Goal: Find specific fact: Find specific fact

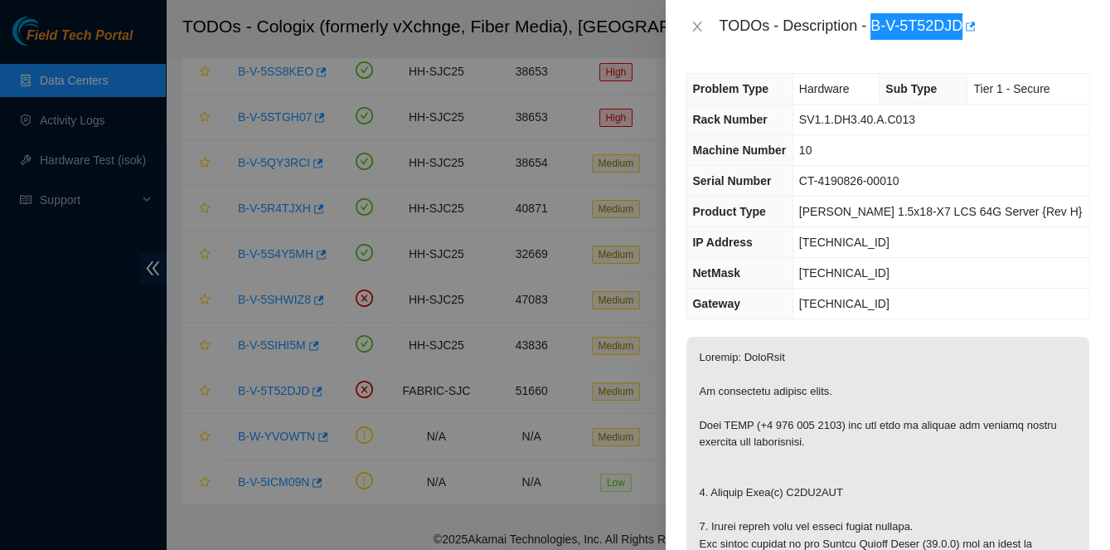
scroll to position [503, 0]
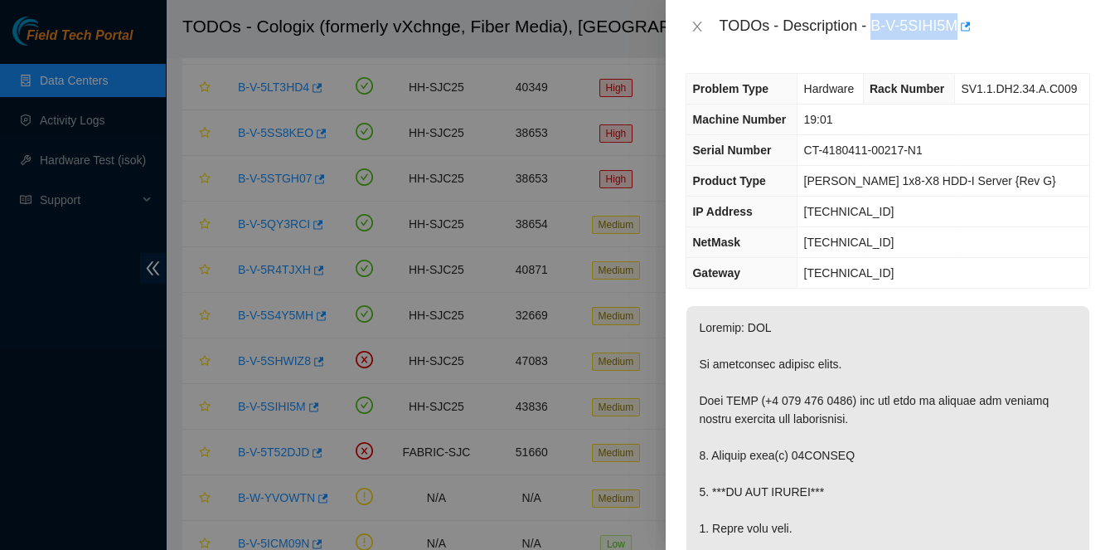
click at [885, 89] on span "Rack Number" at bounding box center [907, 88] width 75 height 13
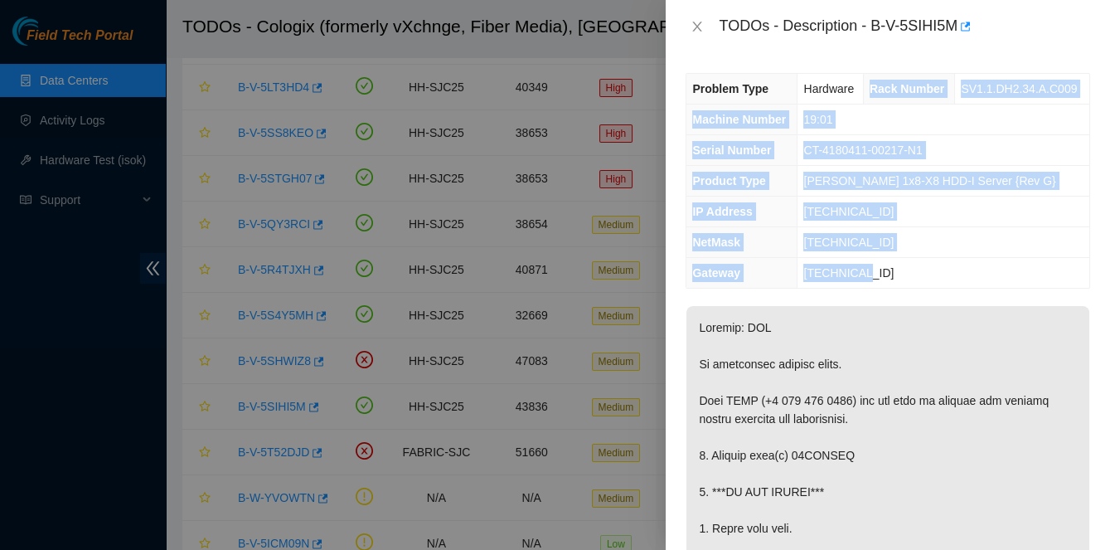
click at [867, 269] on td "23.33.26.1" at bounding box center [944, 273] width 292 height 31
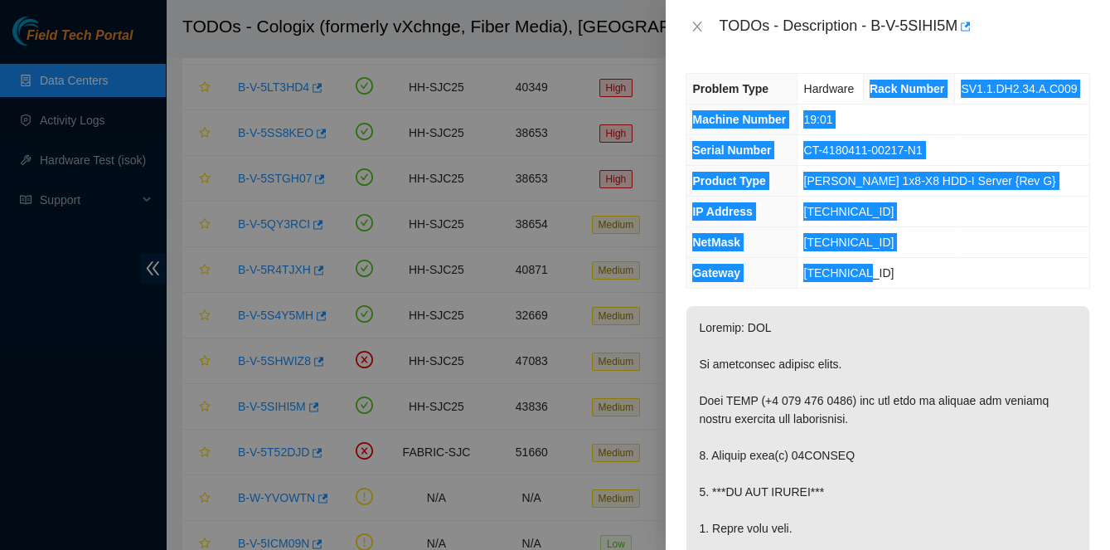
scroll to position [1, 0]
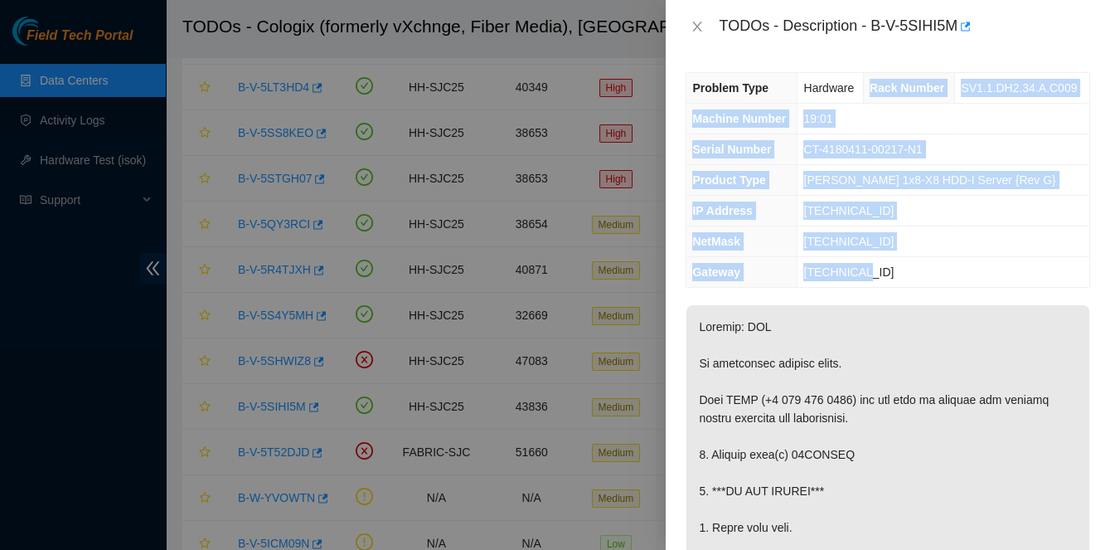
click at [783, 202] on th "IP Address" at bounding box center [742, 211] width 111 height 31
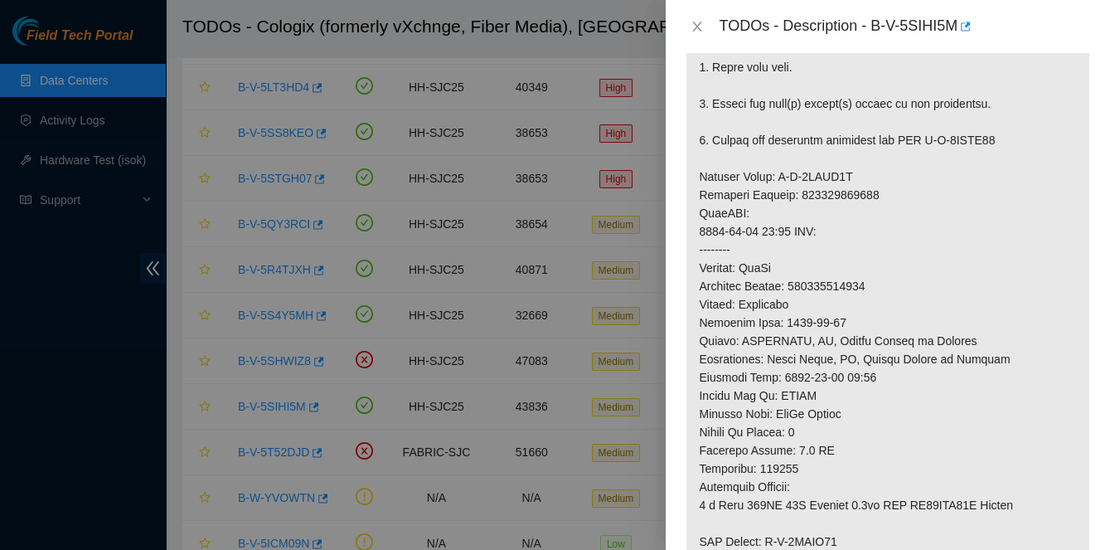
scroll to position [468, 0]
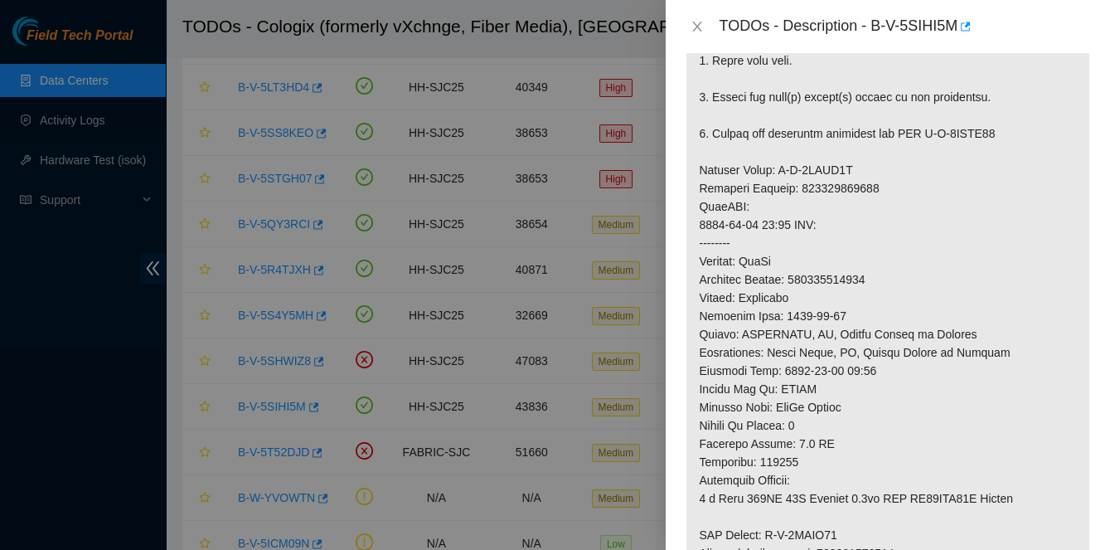
click at [840, 278] on p at bounding box center [888, 233] width 403 height 791
copy p "425421605572"
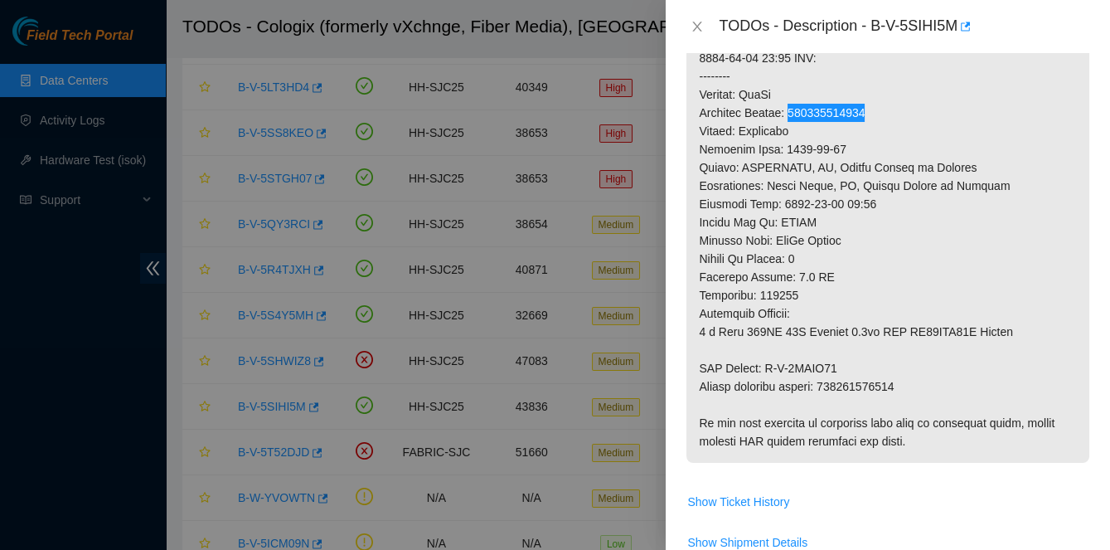
scroll to position [645, 0]
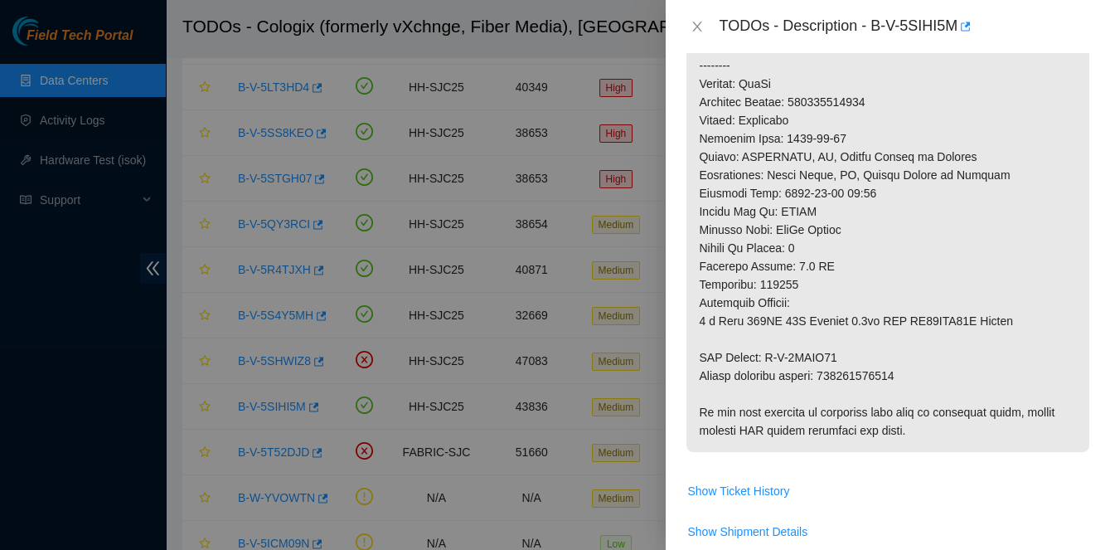
click at [873, 372] on p at bounding box center [888, 56] width 403 height 791
copy p "425421605583"
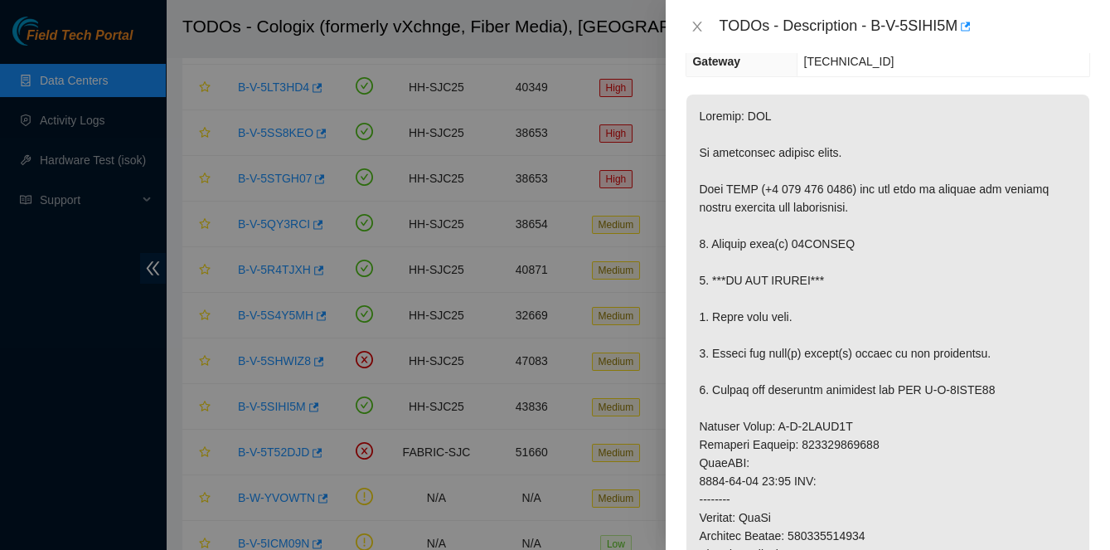
scroll to position [246, 0]
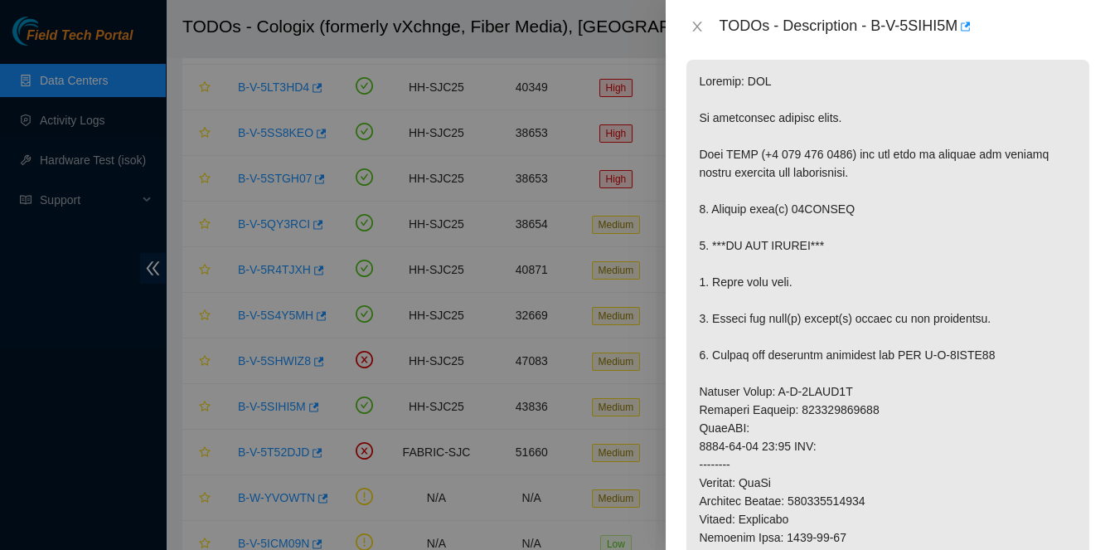
click at [822, 207] on p at bounding box center [888, 455] width 403 height 791
copy p "04GAHAVA"
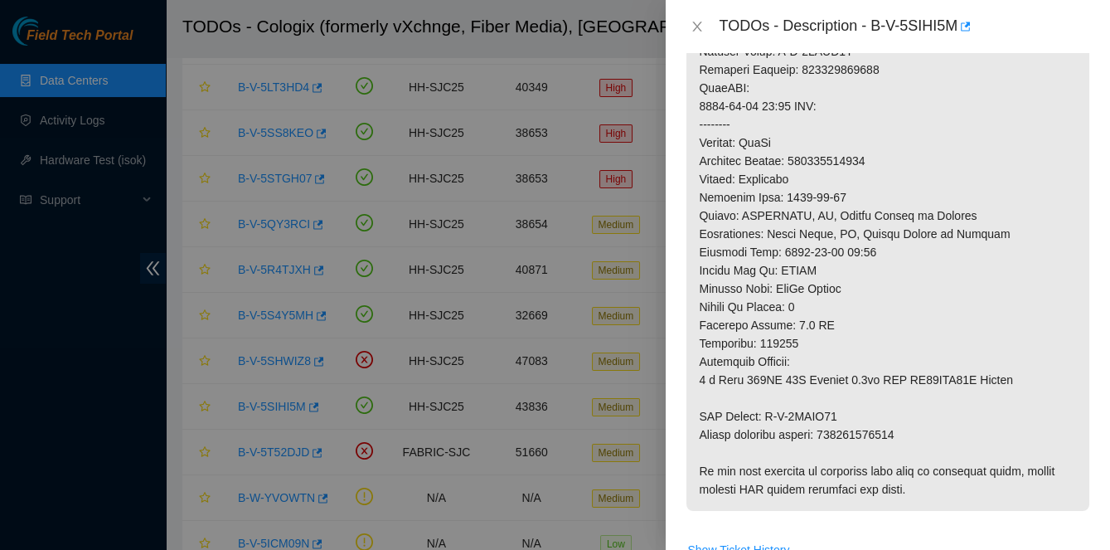
scroll to position [760, 0]
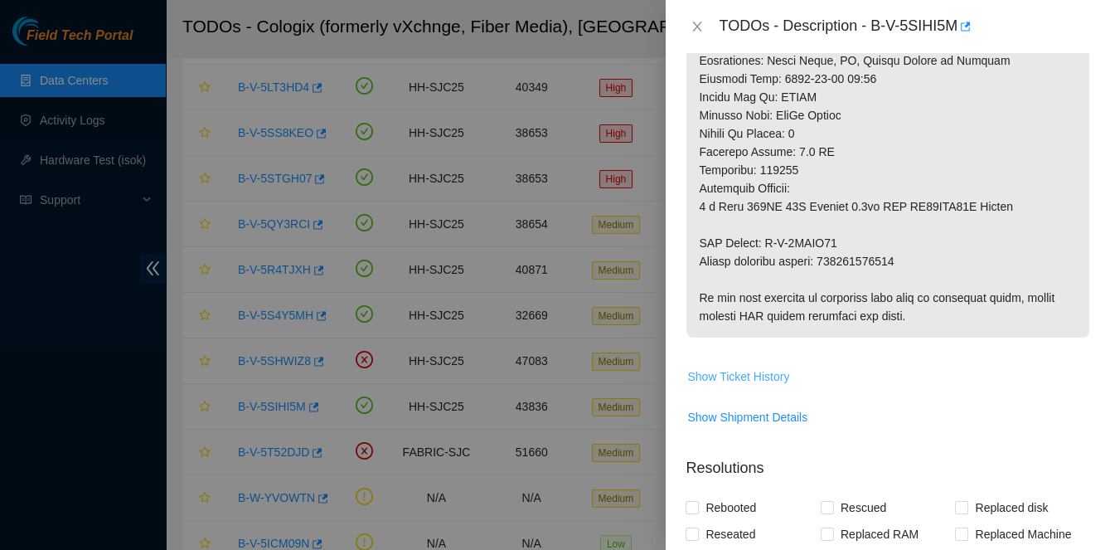
click at [760, 378] on span "Show Ticket History" at bounding box center [739, 376] width 102 height 18
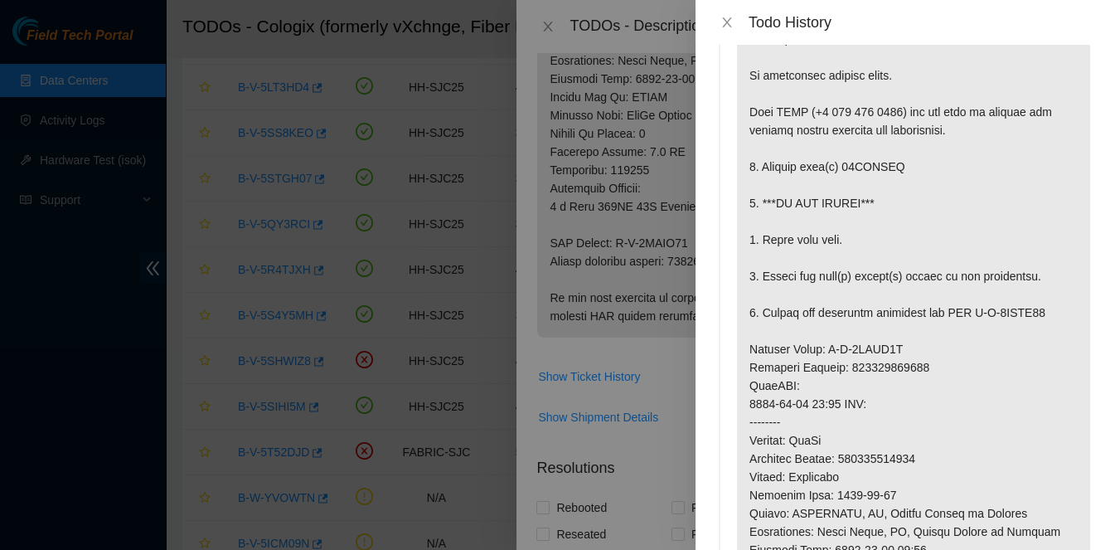
scroll to position [0, 0]
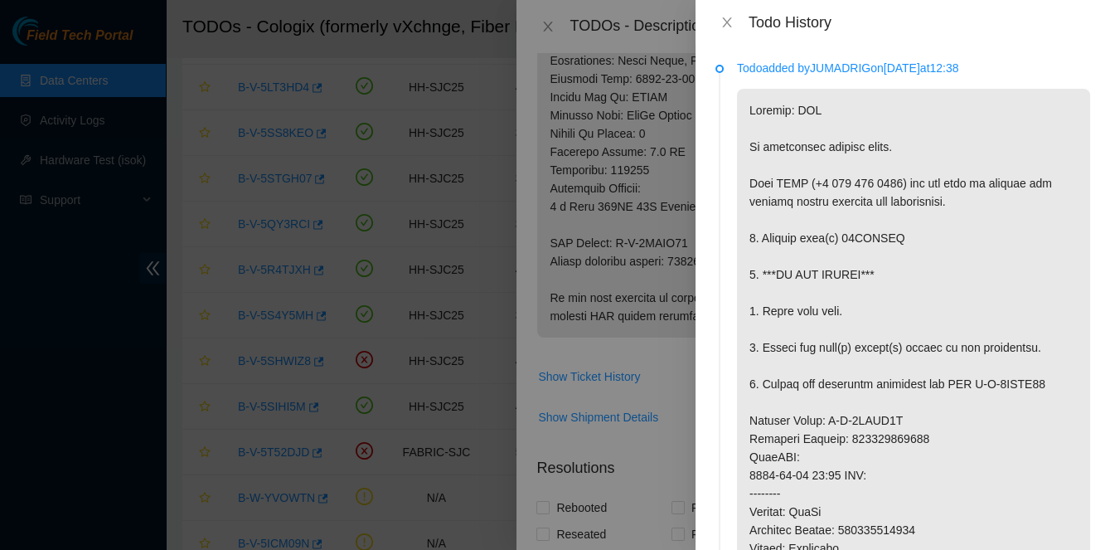
click at [632, 255] on div at bounding box center [555, 275] width 1110 height 550
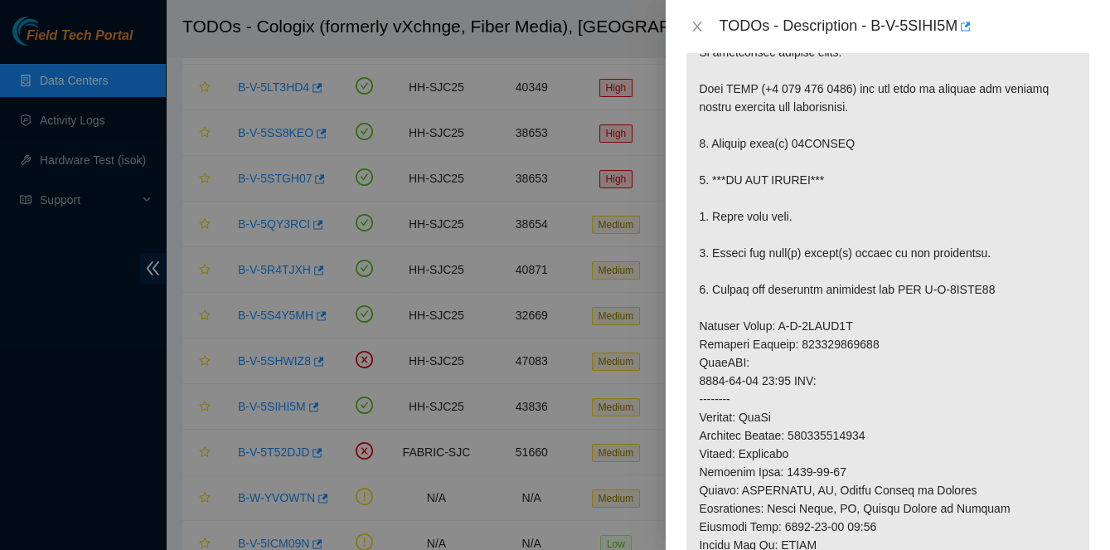
scroll to position [307, 0]
